Goal: Navigation & Orientation: Find specific page/section

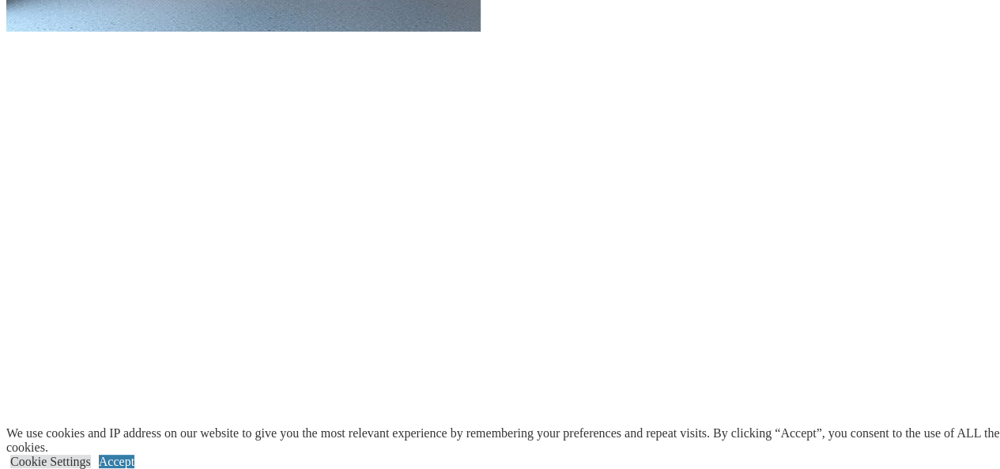
scroll to position [2214, 0]
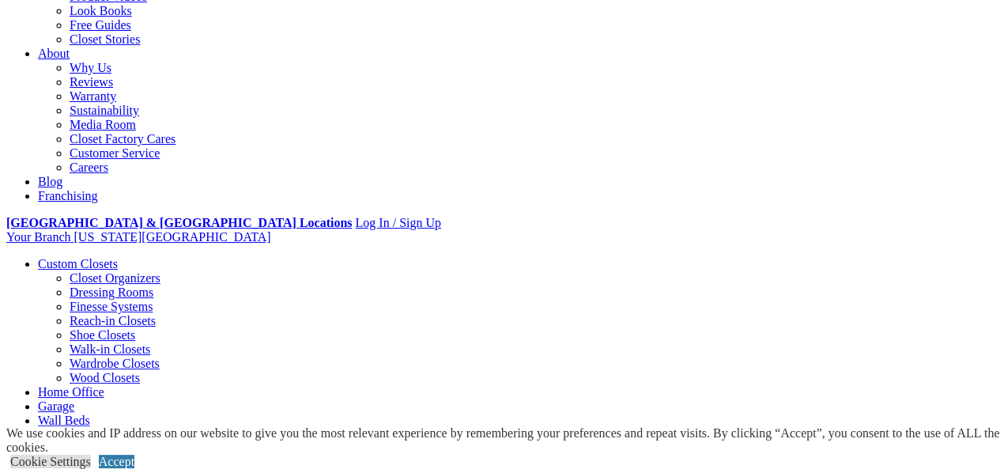
scroll to position [0, 0]
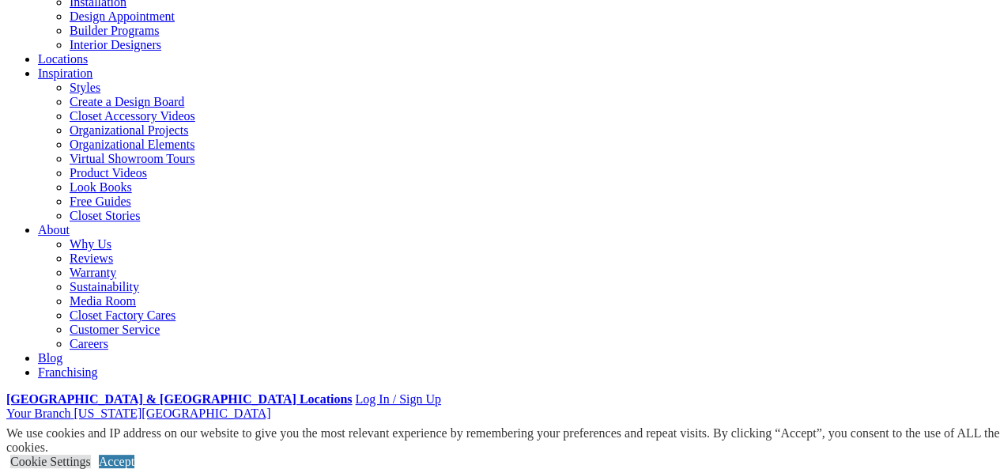
scroll to position [264, 0]
